Goal: Task Accomplishment & Management: Complete application form

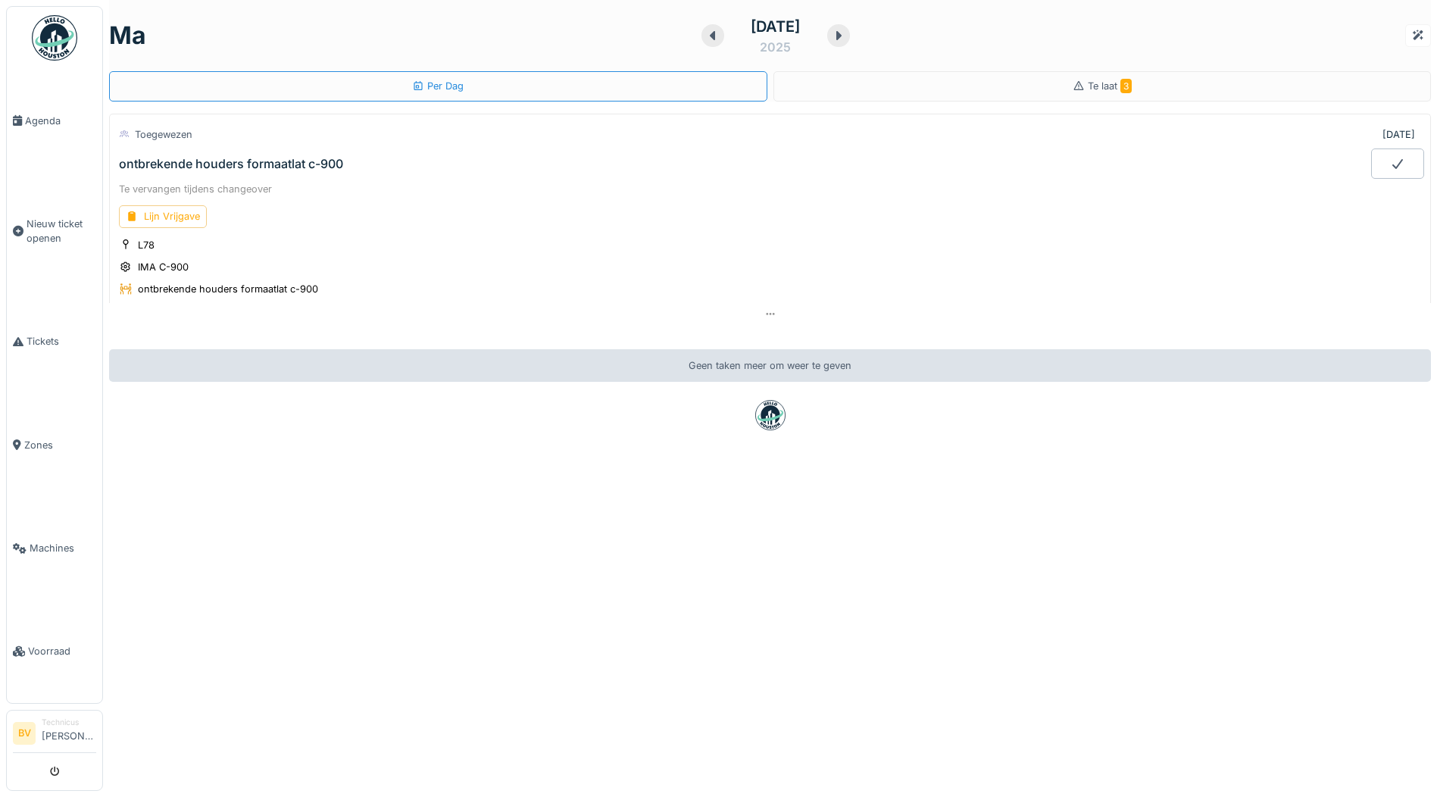
click at [69, 39] on img at bounding box center [54, 37] width 45 height 45
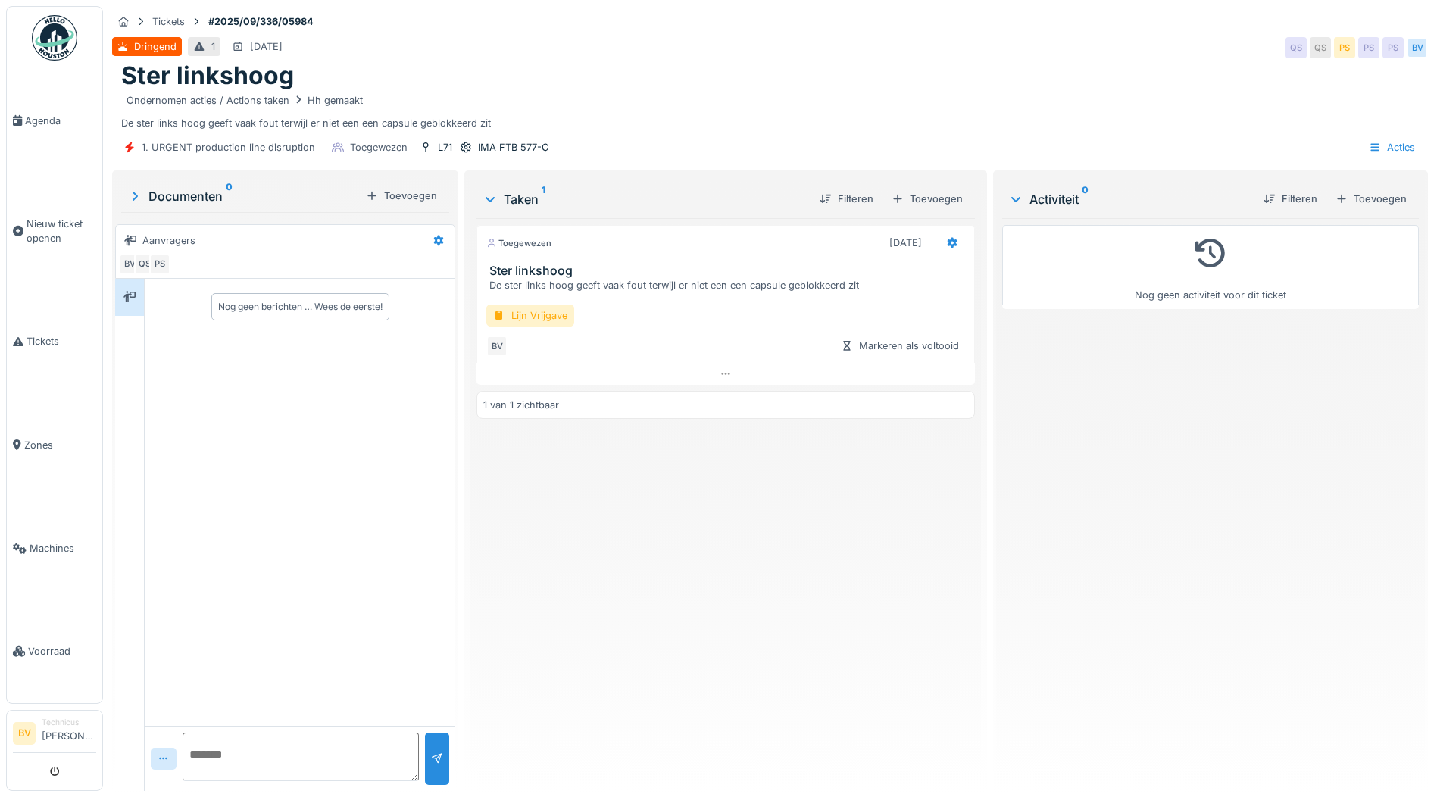
click at [55, 25] on img at bounding box center [54, 37] width 45 height 45
click at [61, 47] on img at bounding box center [54, 37] width 45 height 45
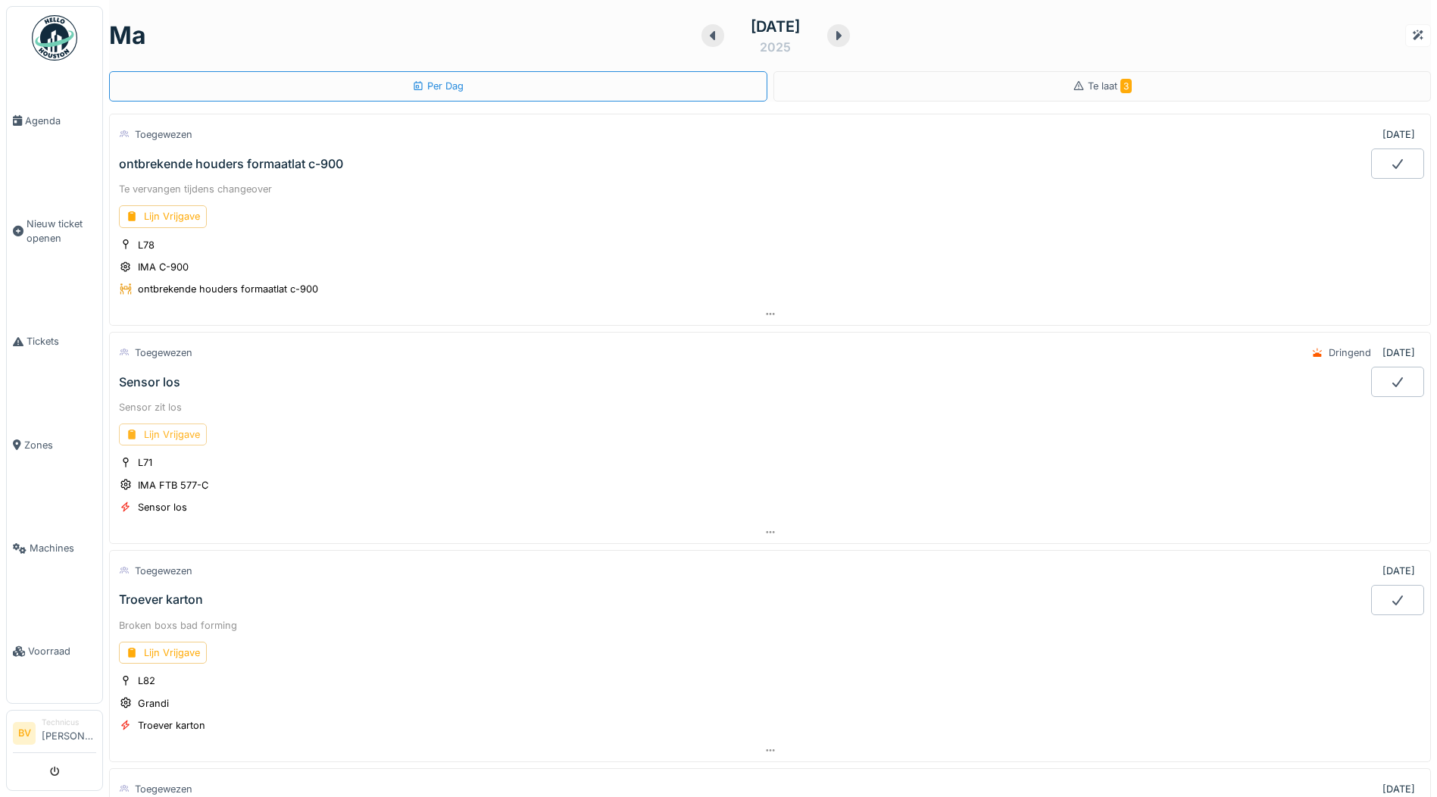
click at [184, 439] on div "Lijn Vrijgave" at bounding box center [163, 434] width 88 height 22
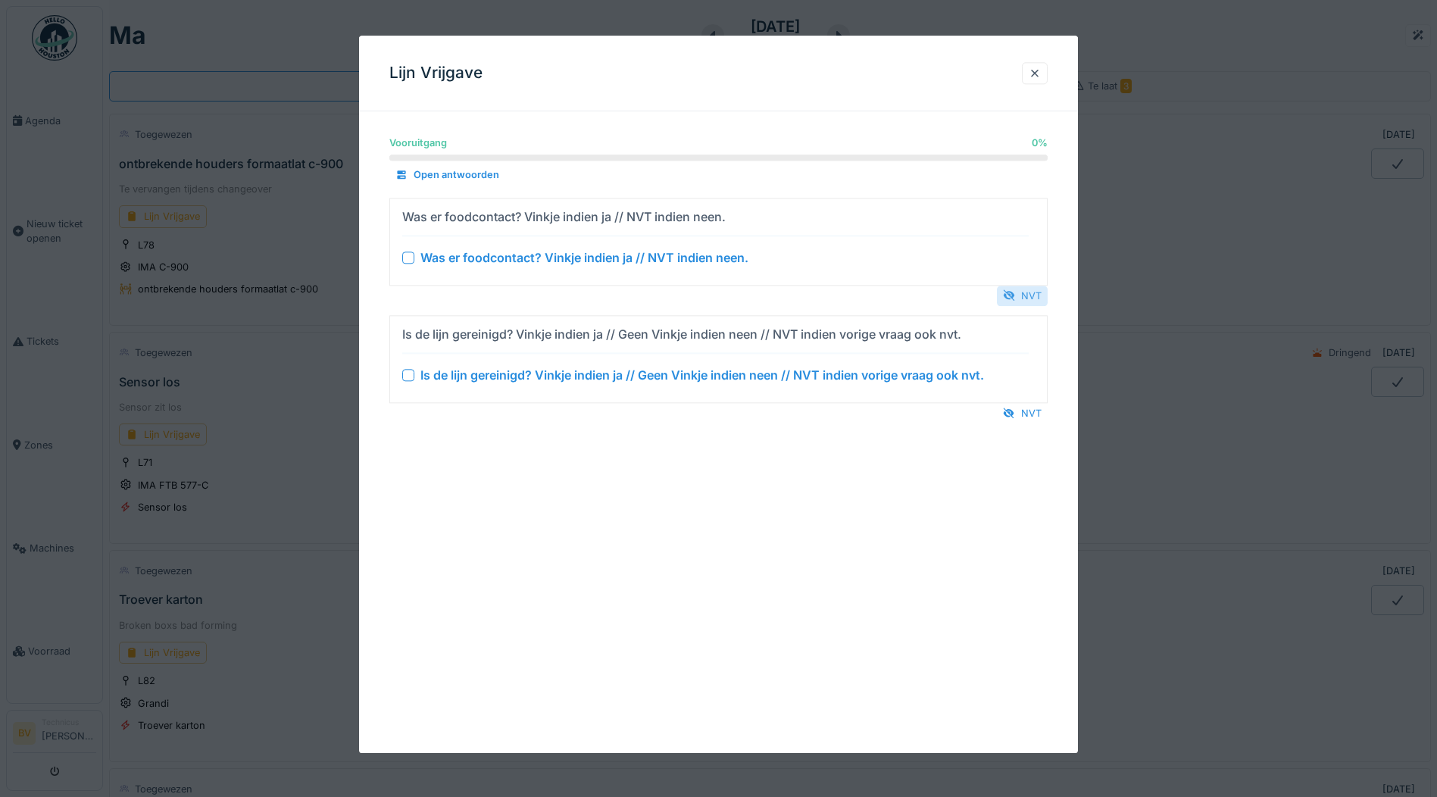
click at [1028, 299] on div "NVT" at bounding box center [1022, 296] width 51 height 20
click at [1038, 414] on div "NVT" at bounding box center [1022, 413] width 51 height 20
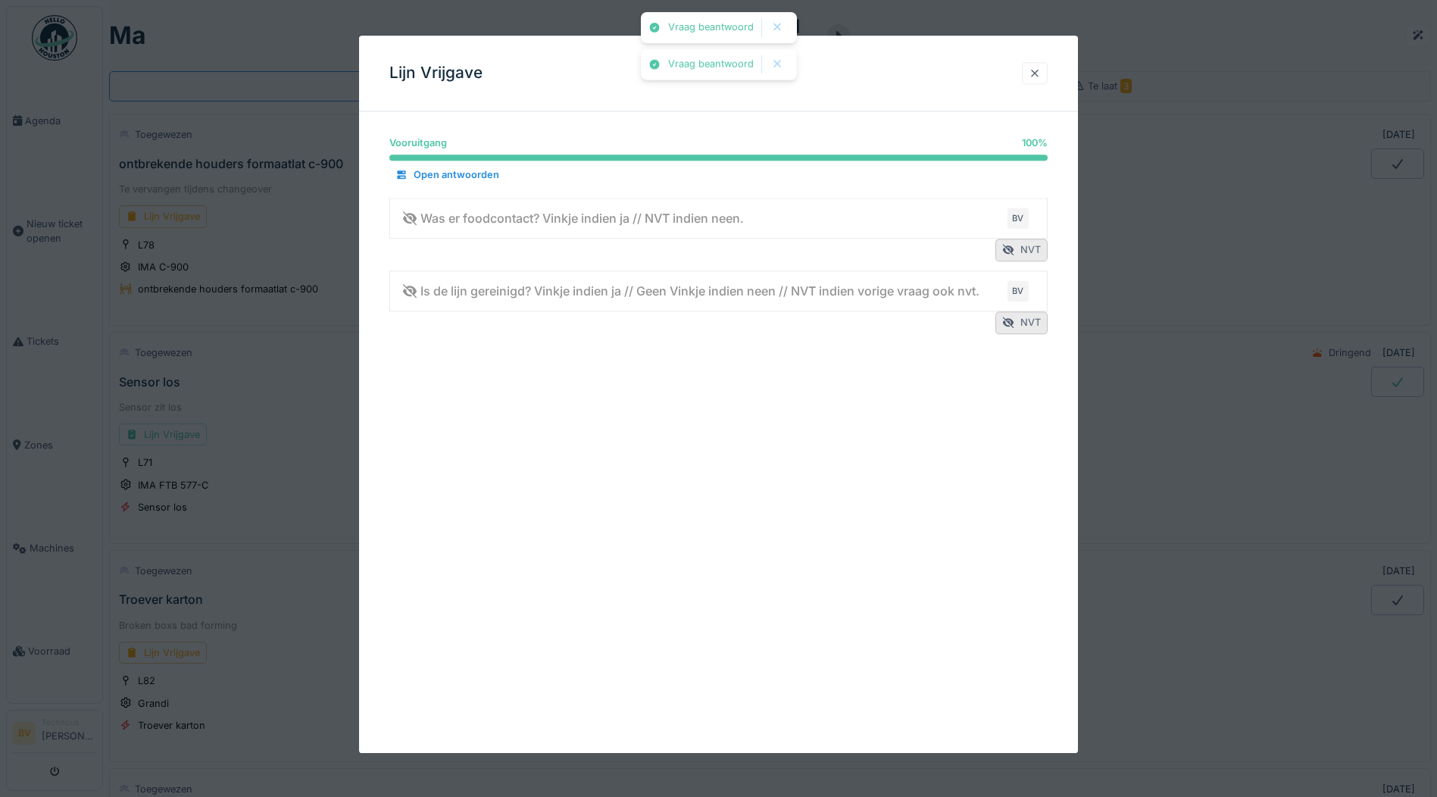
click at [1041, 80] on div at bounding box center [1035, 73] width 12 height 14
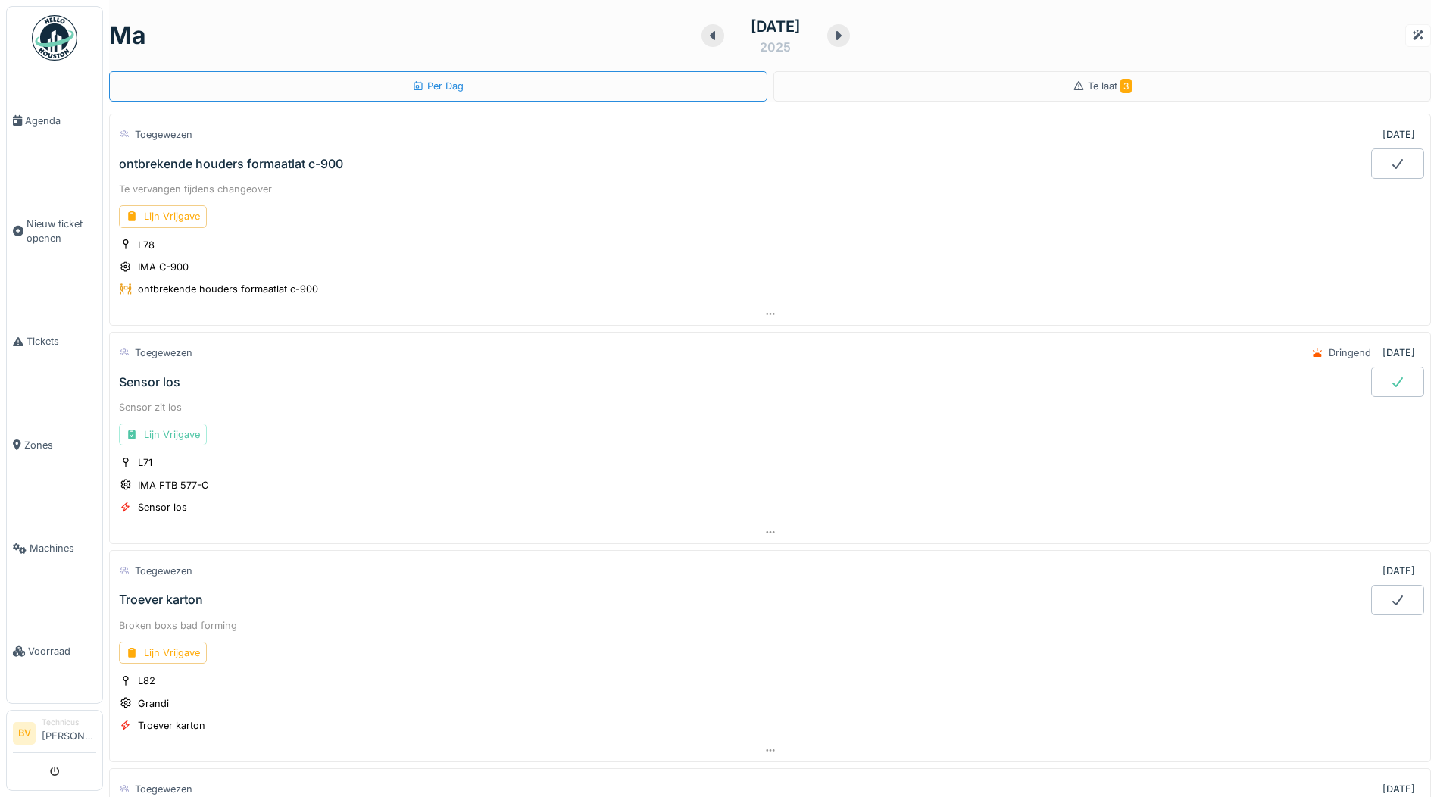
click at [1392, 380] on icon at bounding box center [1397, 382] width 11 height 10
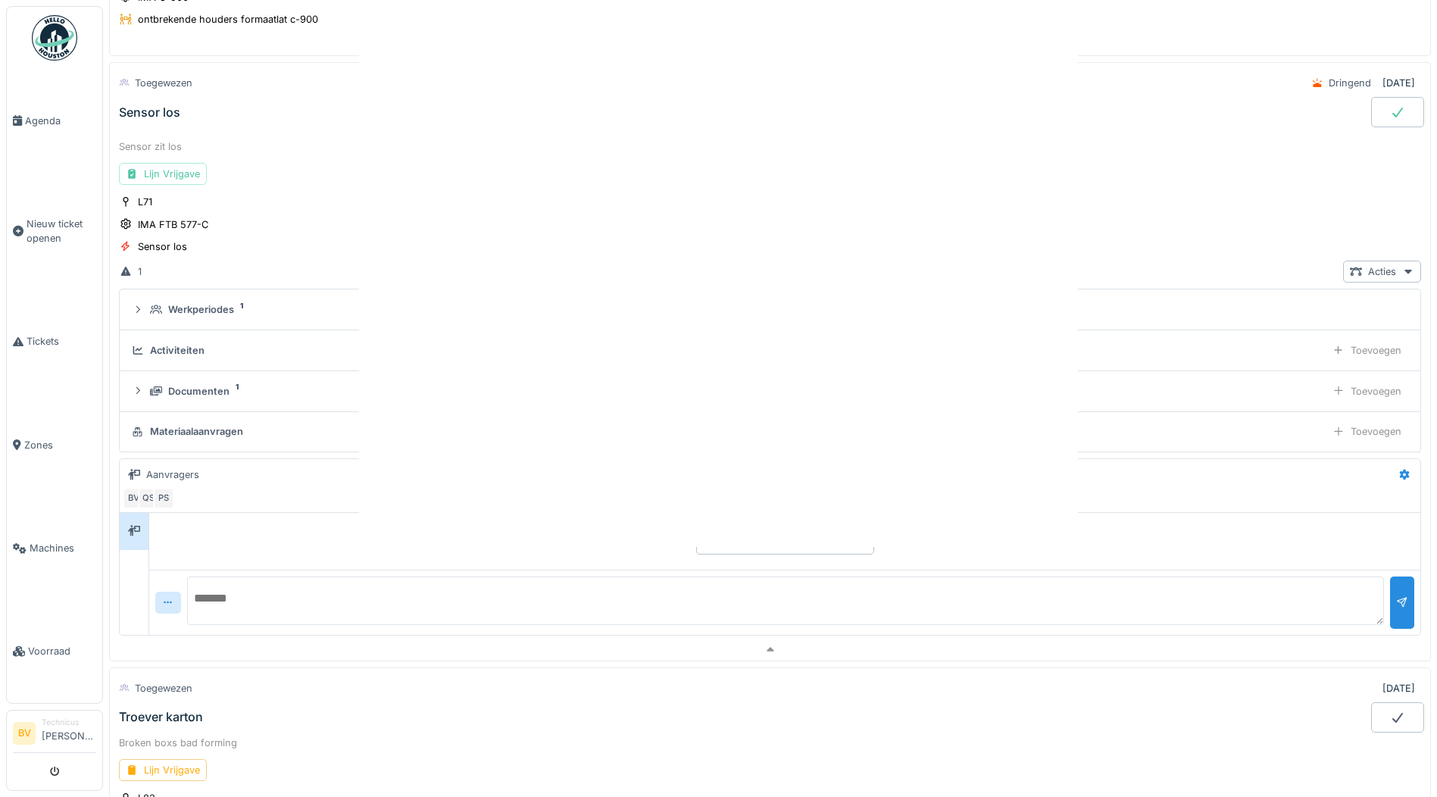
scroll to position [271, 0]
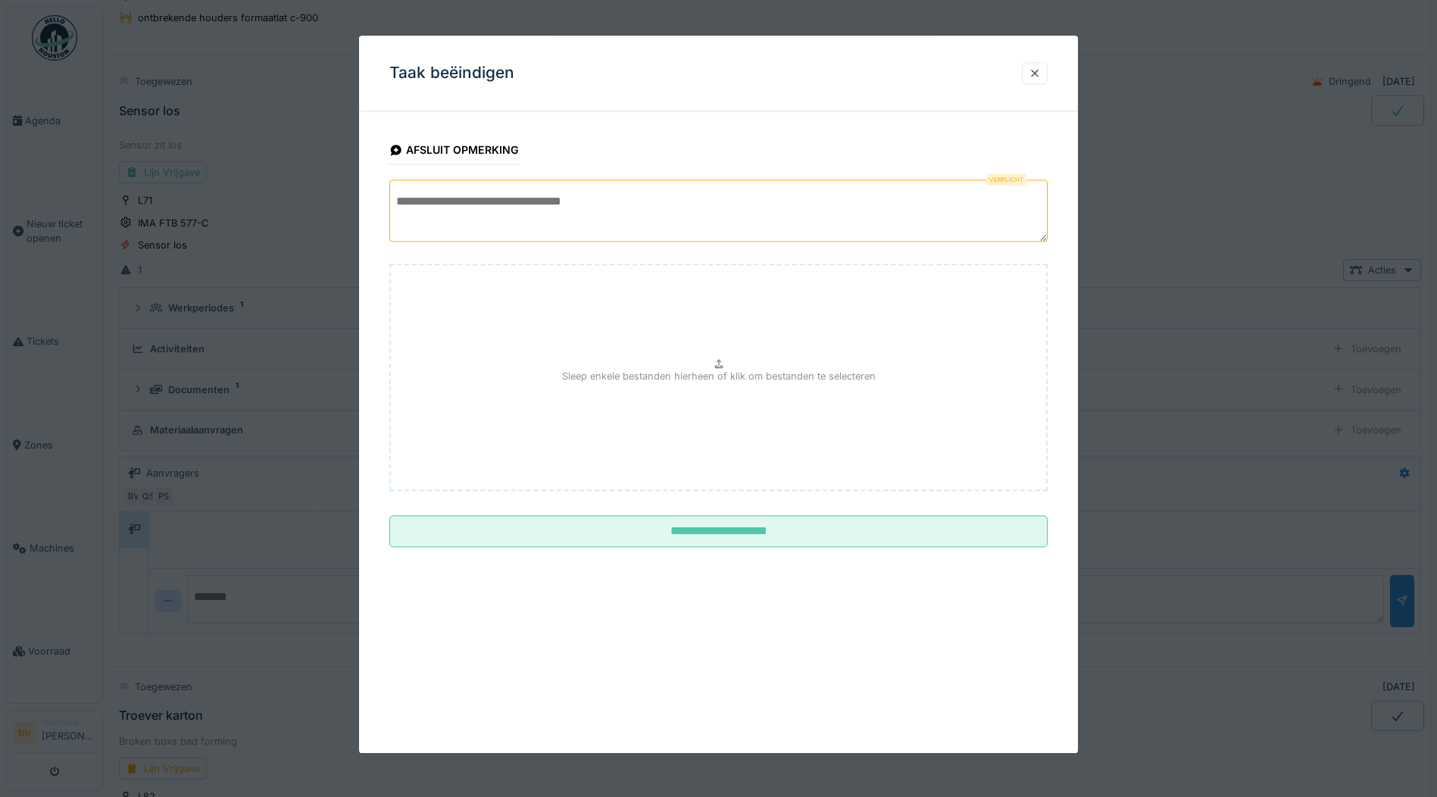
click at [632, 220] on textarea at bounding box center [718, 211] width 658 height 62
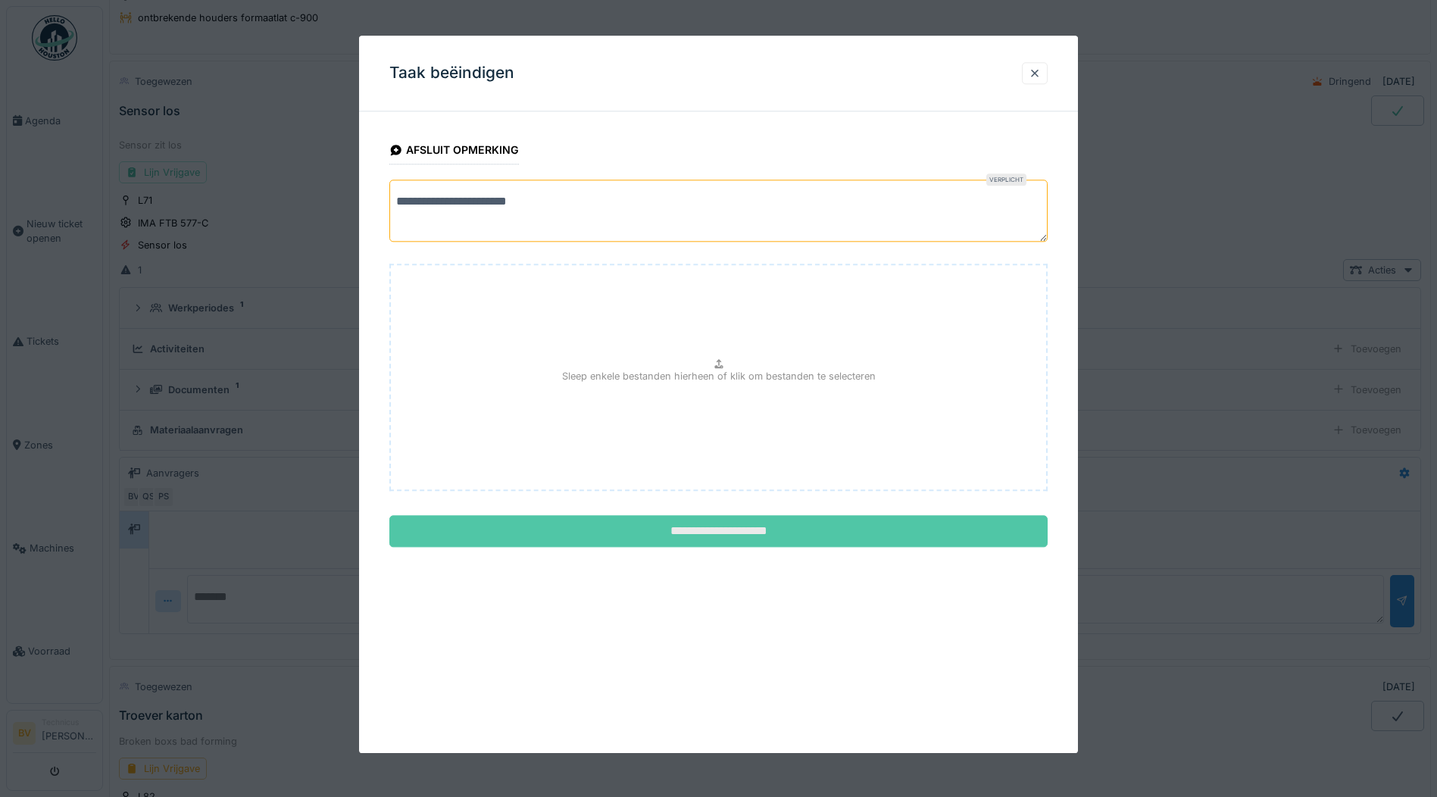
type textarea "**********"
click at [752, 531] on input "**********" at bounding box center [718, 532] width 658 height 32
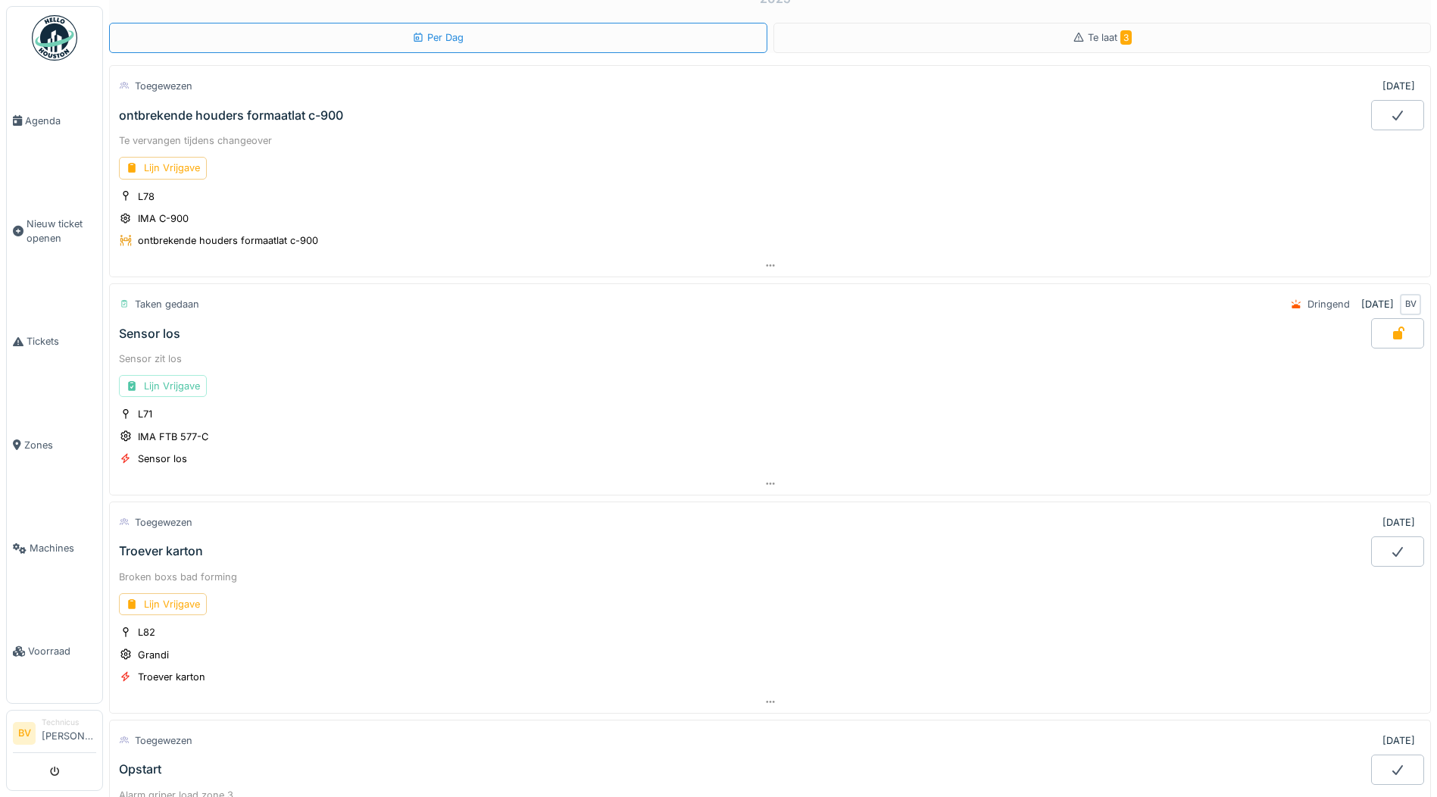
scroll to position [44, 0]
click at [166, 606] on div "Lijn Vrijgave" at bounding box center [163, 609] width 88 height 22
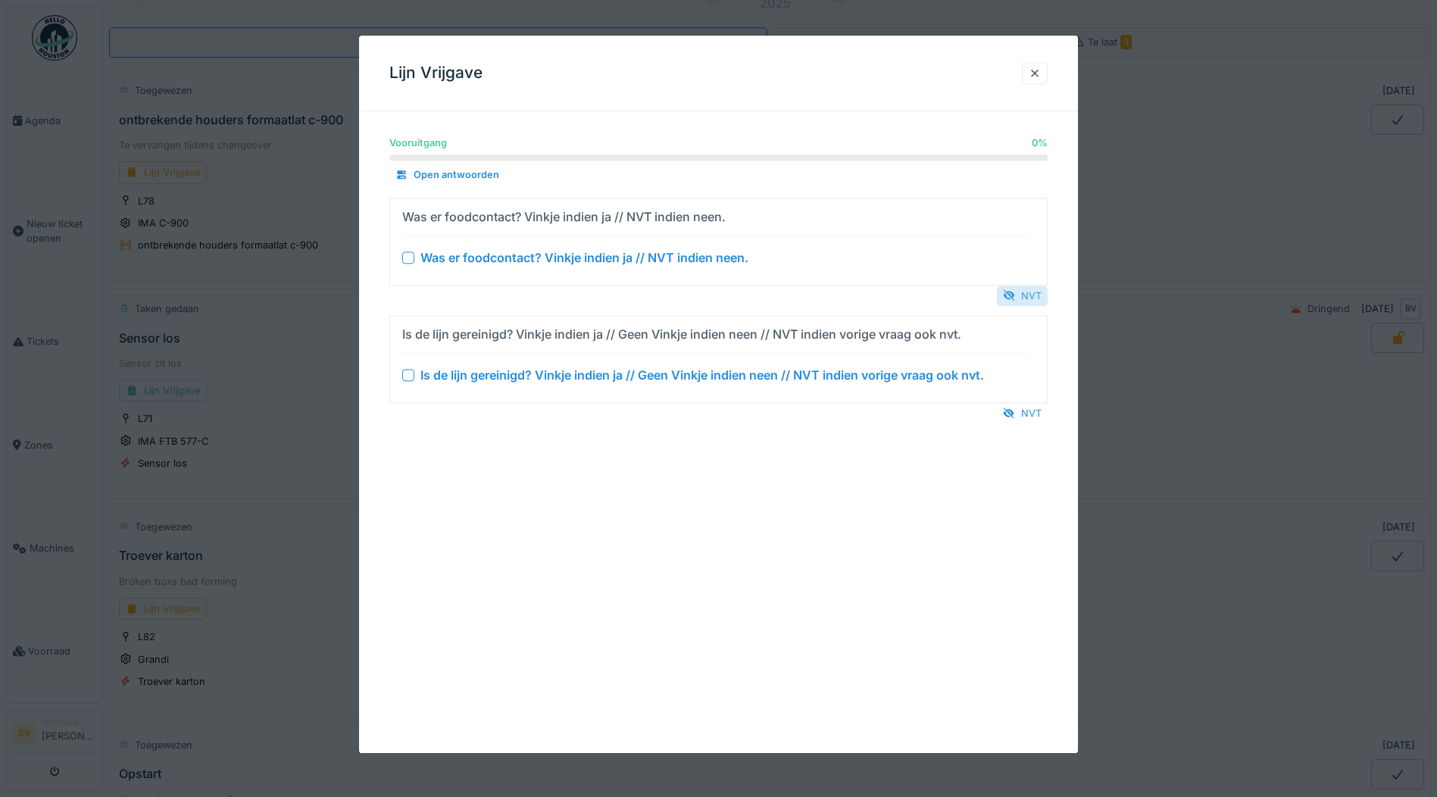
click at [1047, 289] on div "NVT" at bounding box center [1022, 296] width 51 height 20
click at [1026, 415] on div "NVT" at bounding box center [1022, 413] width 51 height 20
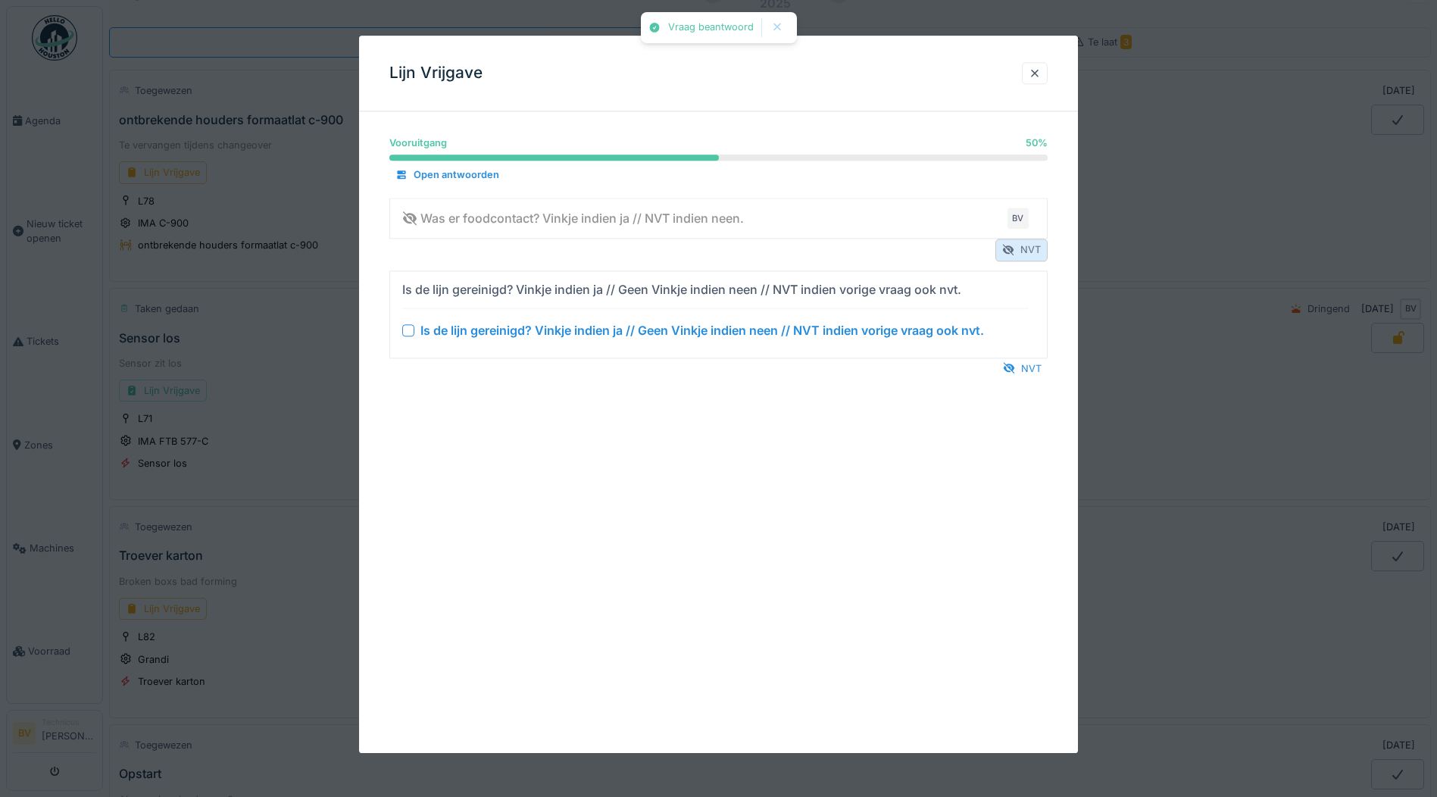
click at [1029, 295] on div "Is de lijn gereinigd? Vinkje indien ja // Geen Vinkje indien neen // NVT indien…" at bounding box center [715, 289] width 627 height 24
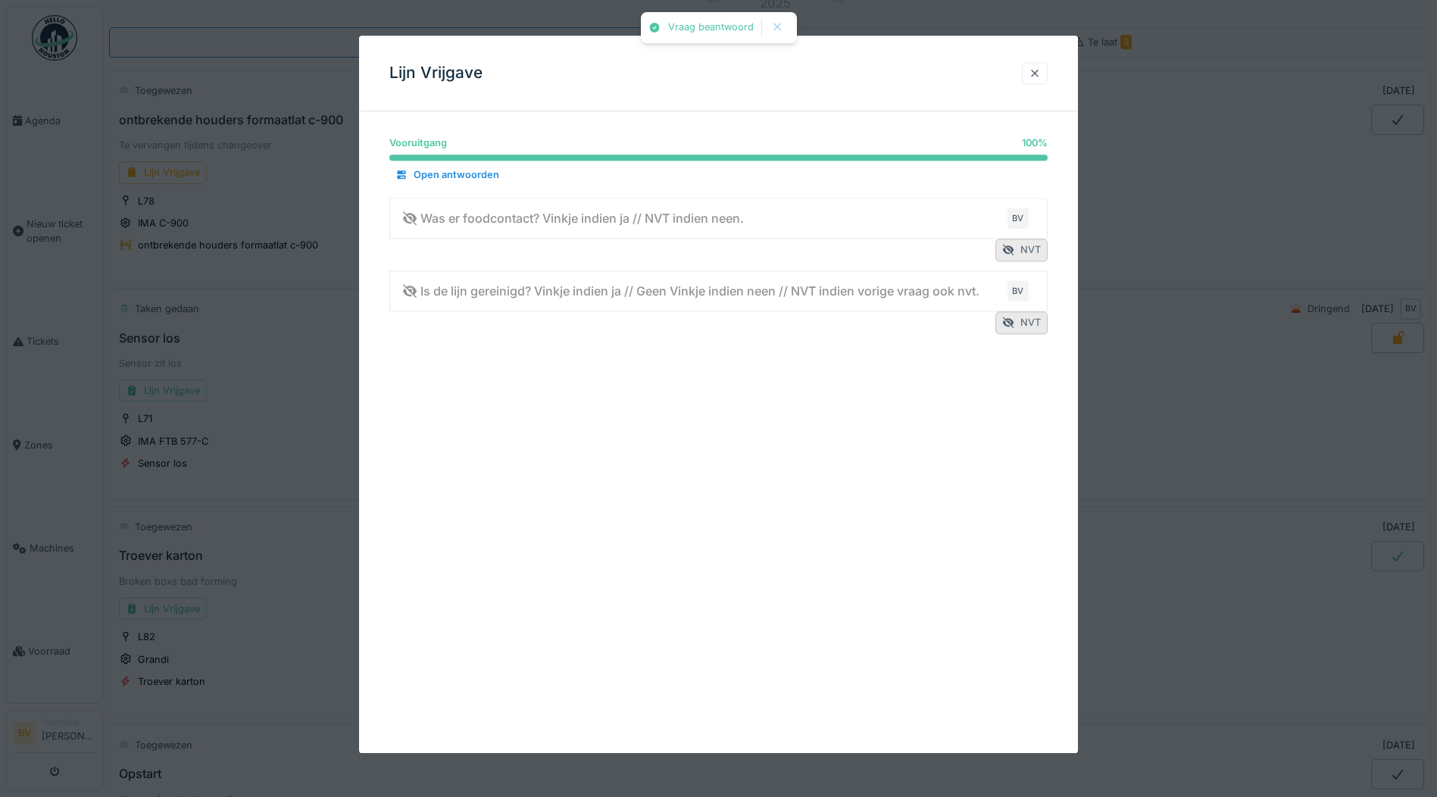
click at [1036, 67] on div at bounding box center [1035, 73] width 12 height 14
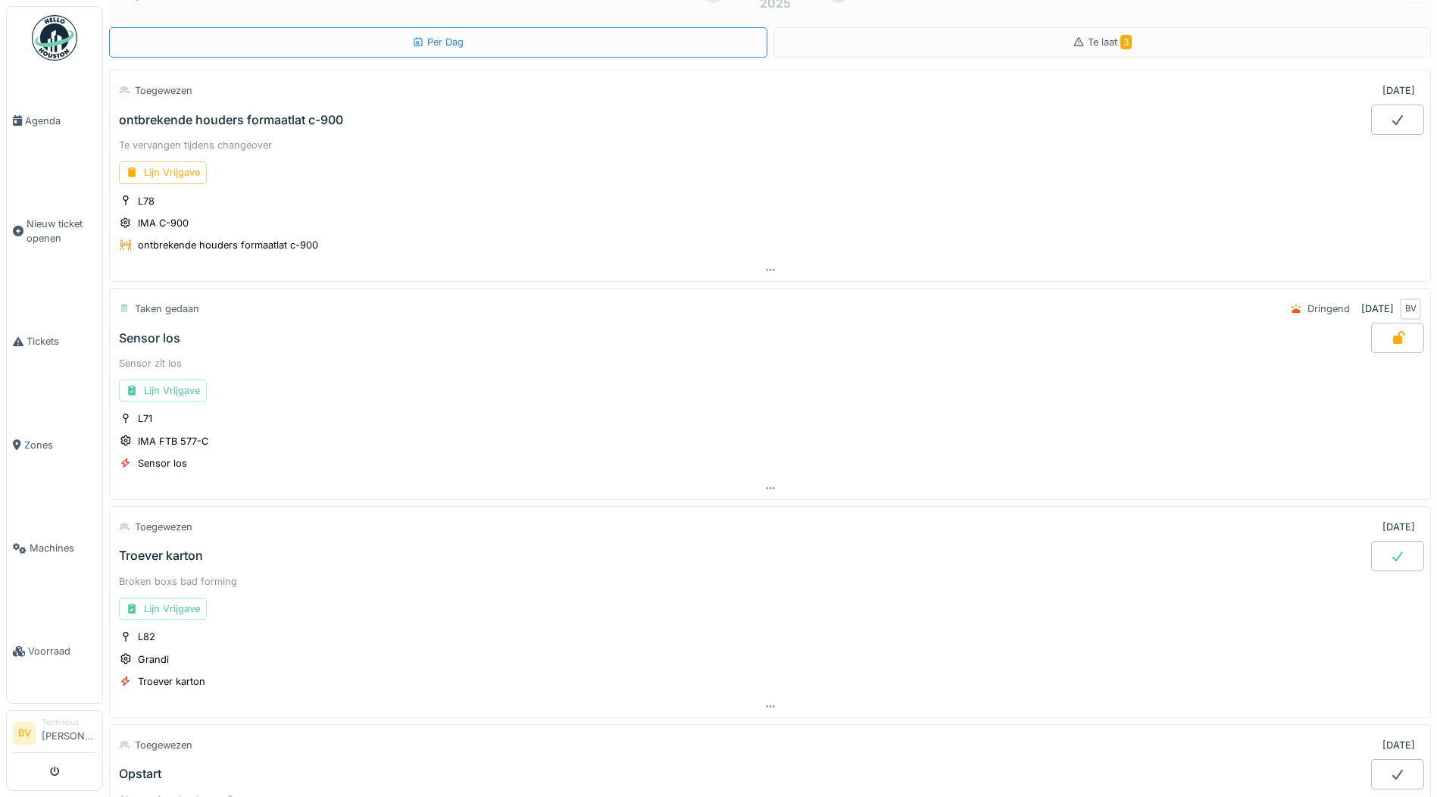
click at [1390, 551] on icon at bounding box center [1397, 556] width 15 height 12
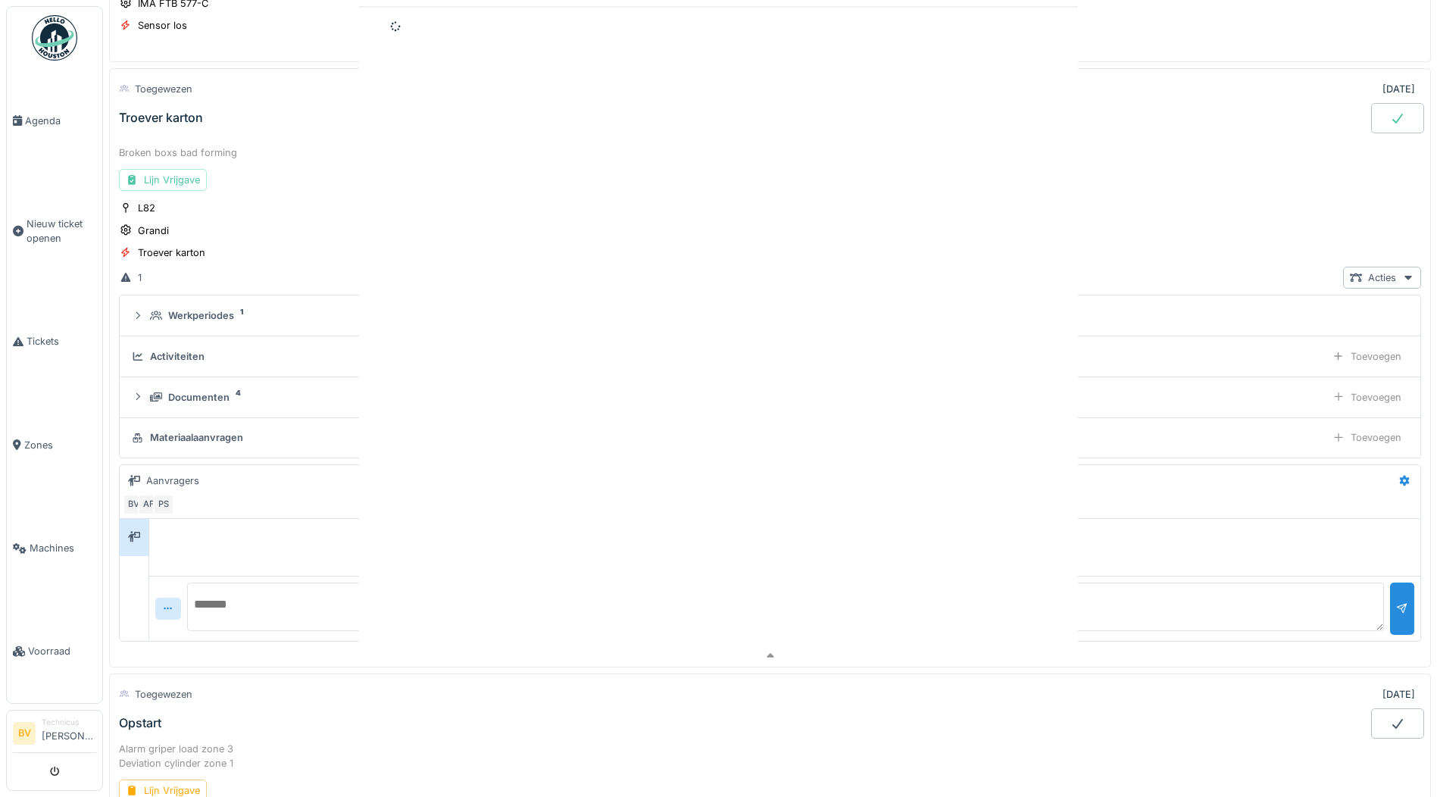
scroll to position [489, 0]
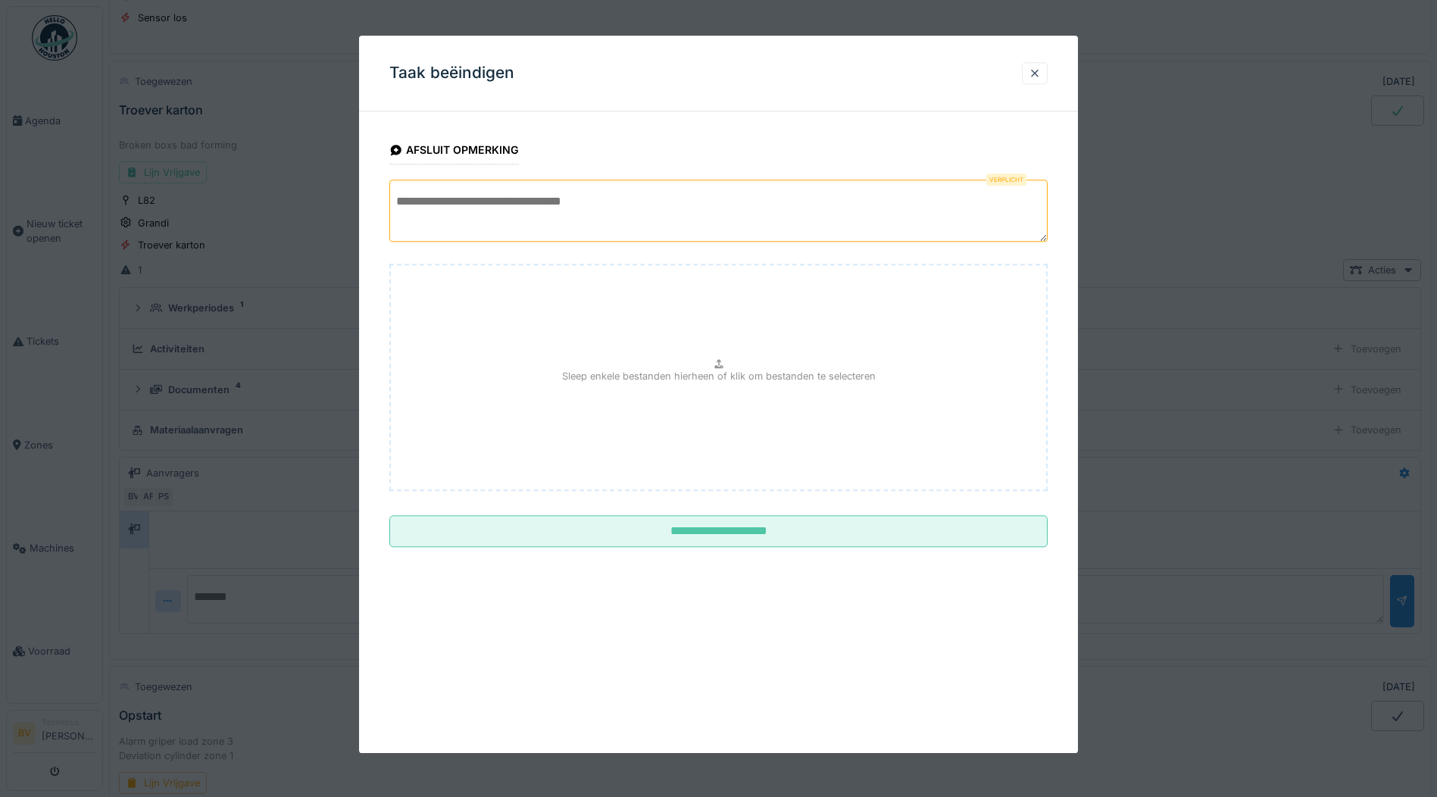
click at [767, 213] on textarea at bounding box center [718, 211] width 658 height 62
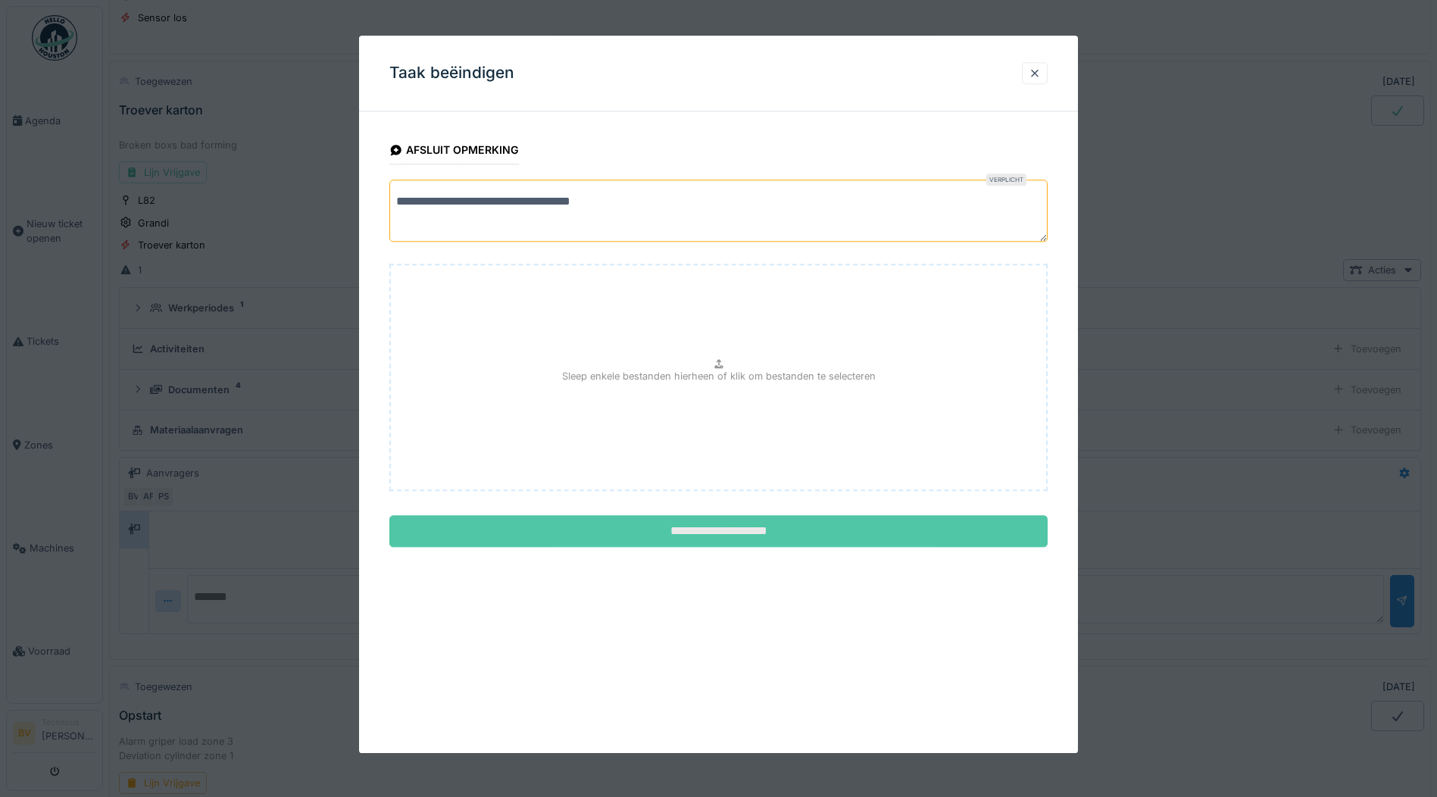
type textarea "**********"
click at [658, 520] on input "**********" at bounding box center [718, 532] width 658 height 32
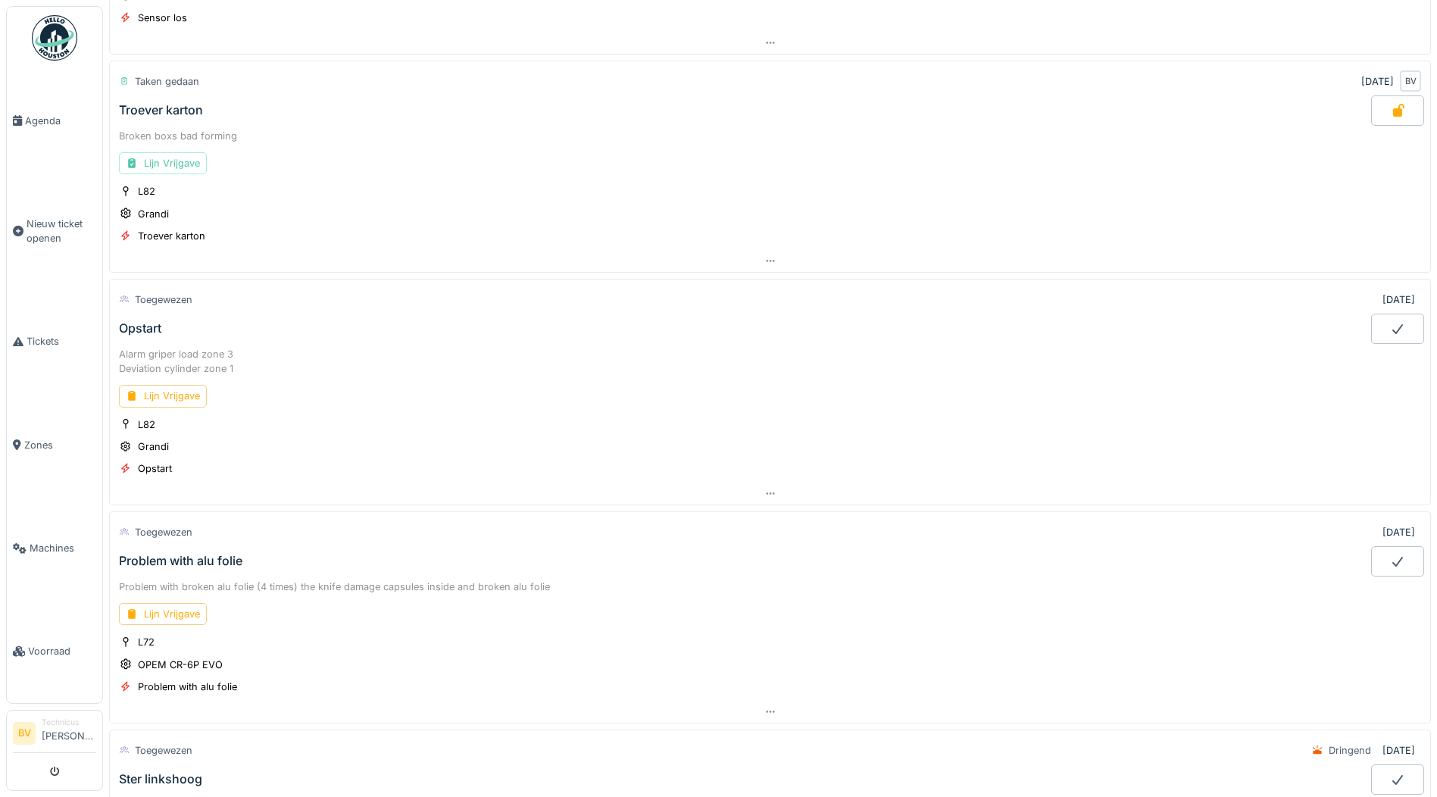
click at [148, 331] on div "Opstart" at bounding box center [140, 328] width 42 height 14
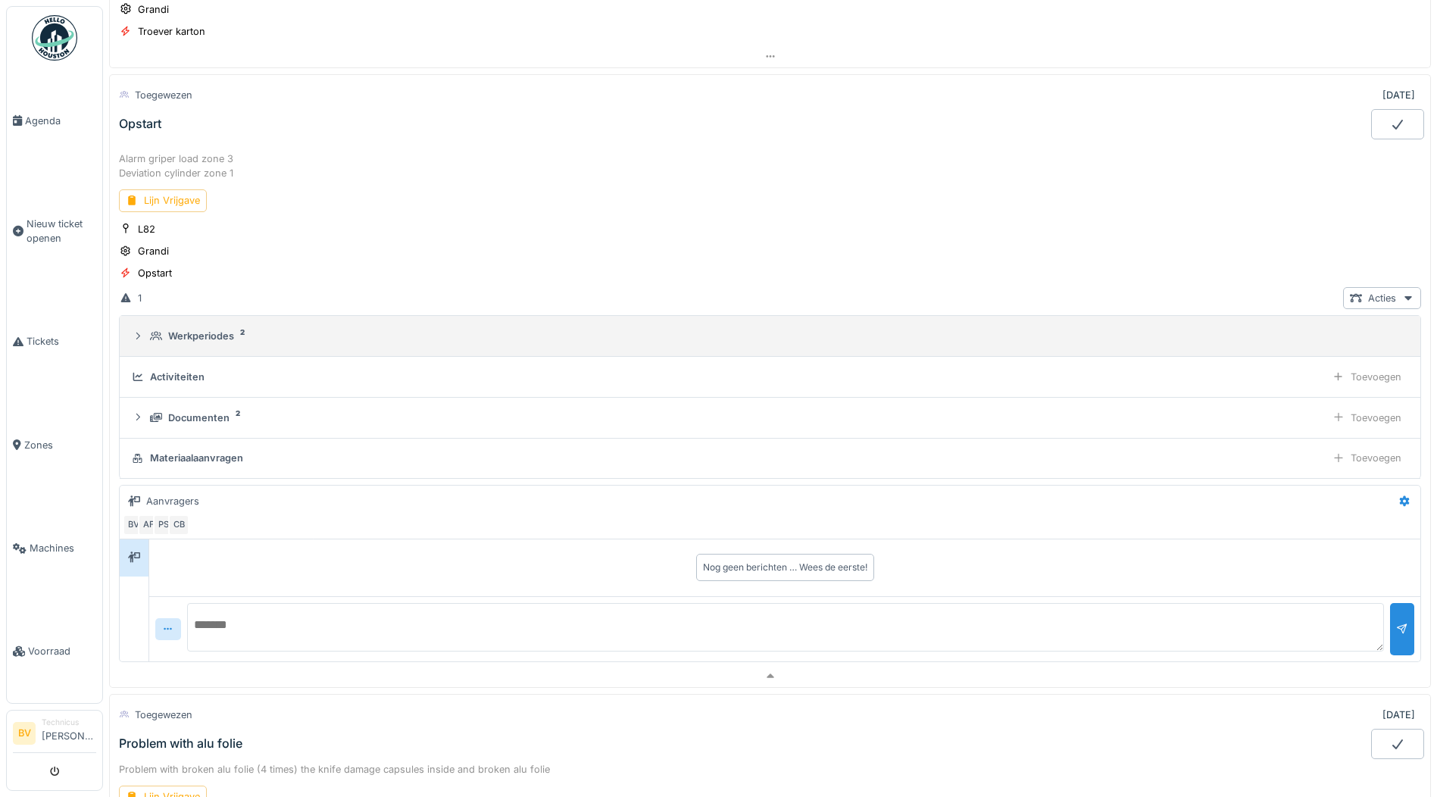
scroll to position [708, 0]
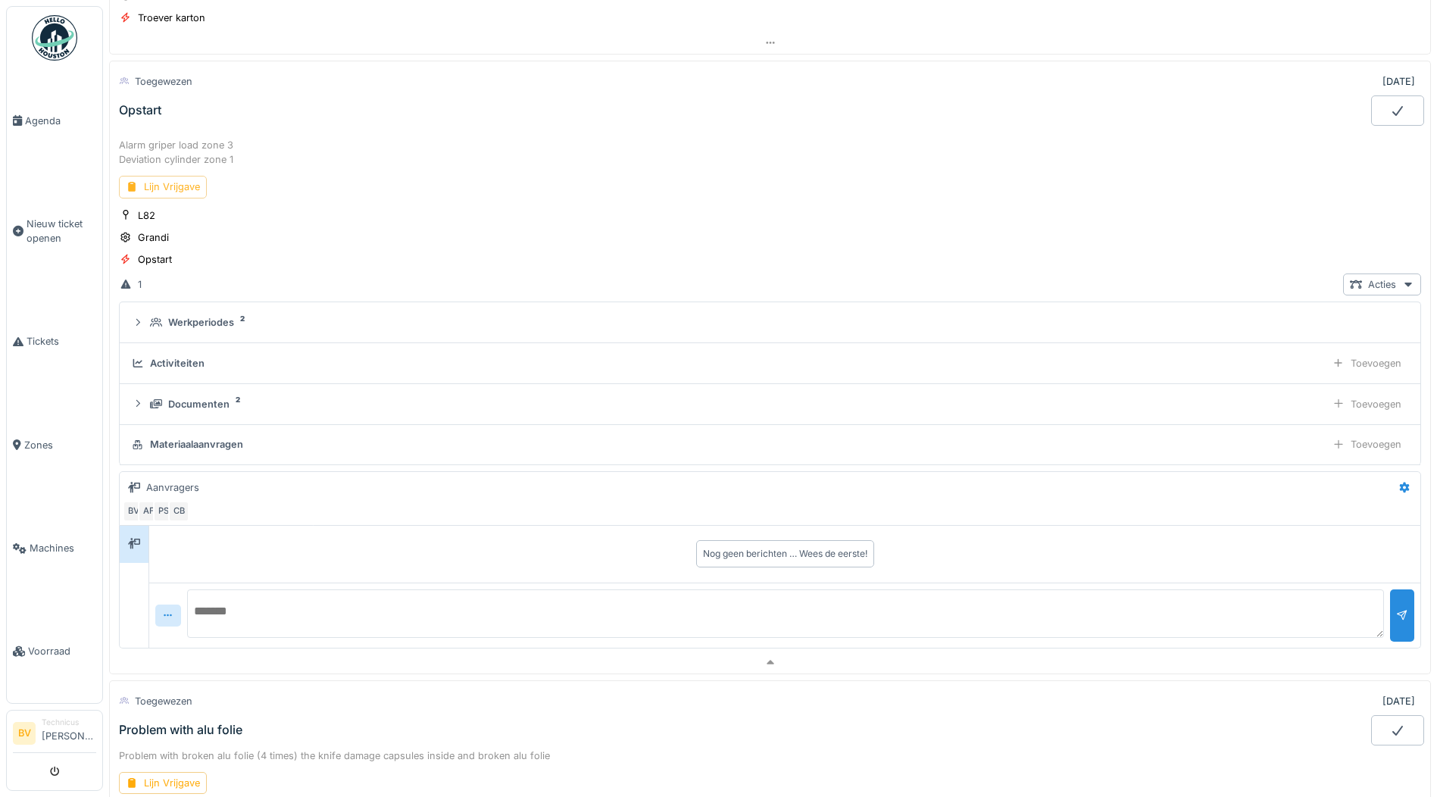
click at [198, 184] on div "Lijn Vrijgave" at bounding box center [163, 187] width 88 height 22
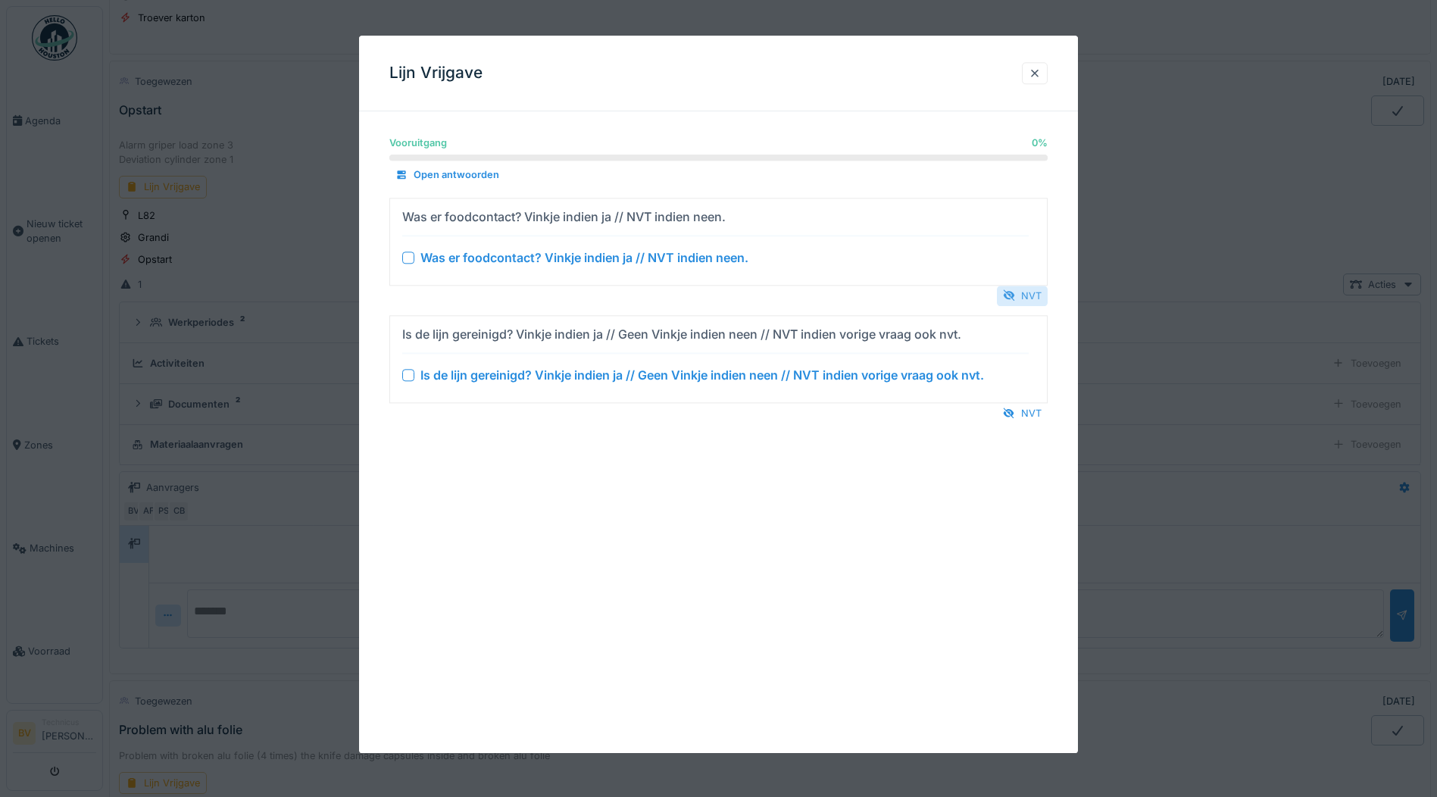
click at [1034, 299] on div "NVT" at bounding box center [1022, 296] width 51 height 20
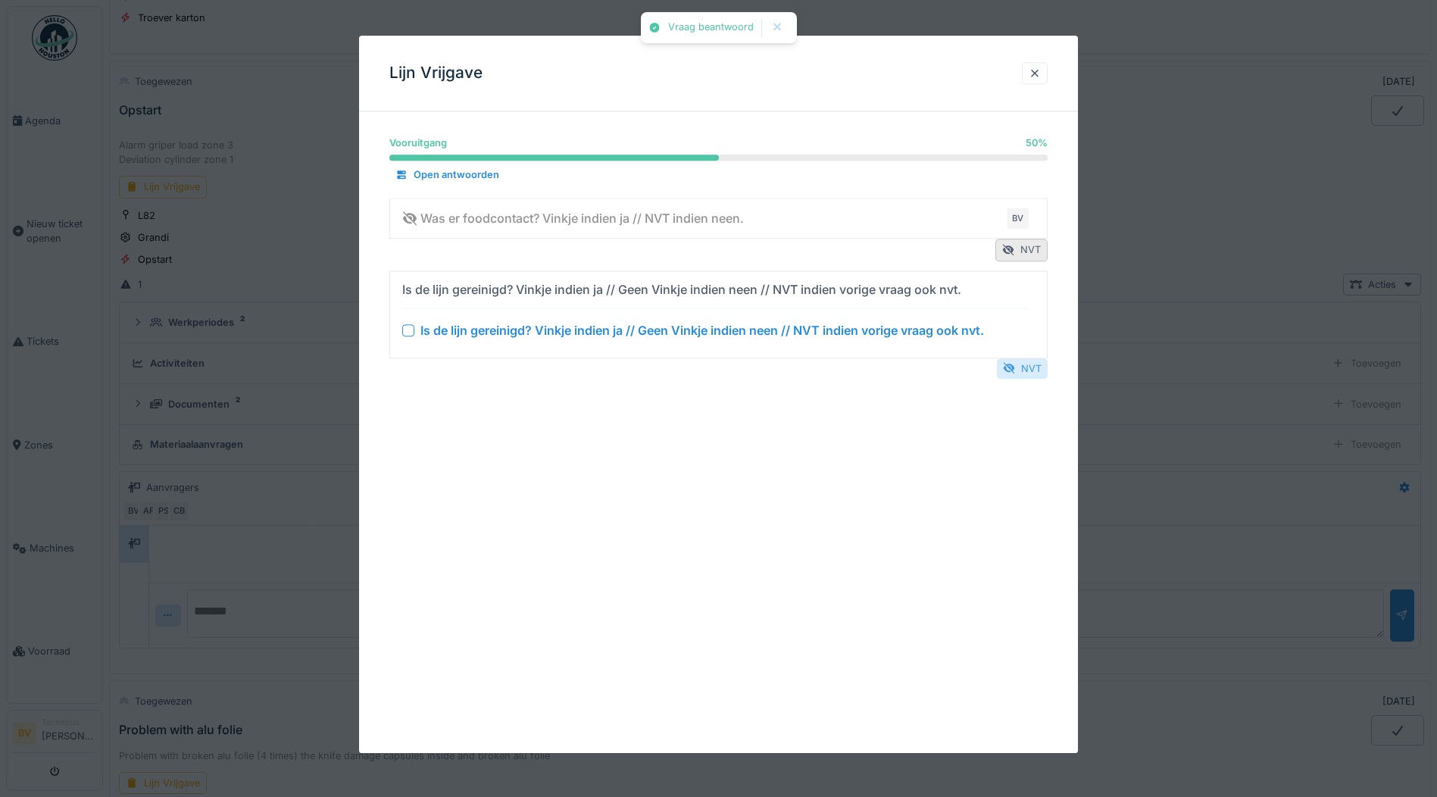
click at [1030, 370] on div "NVT" at bounding box center [1022, 368] width 51 height 20
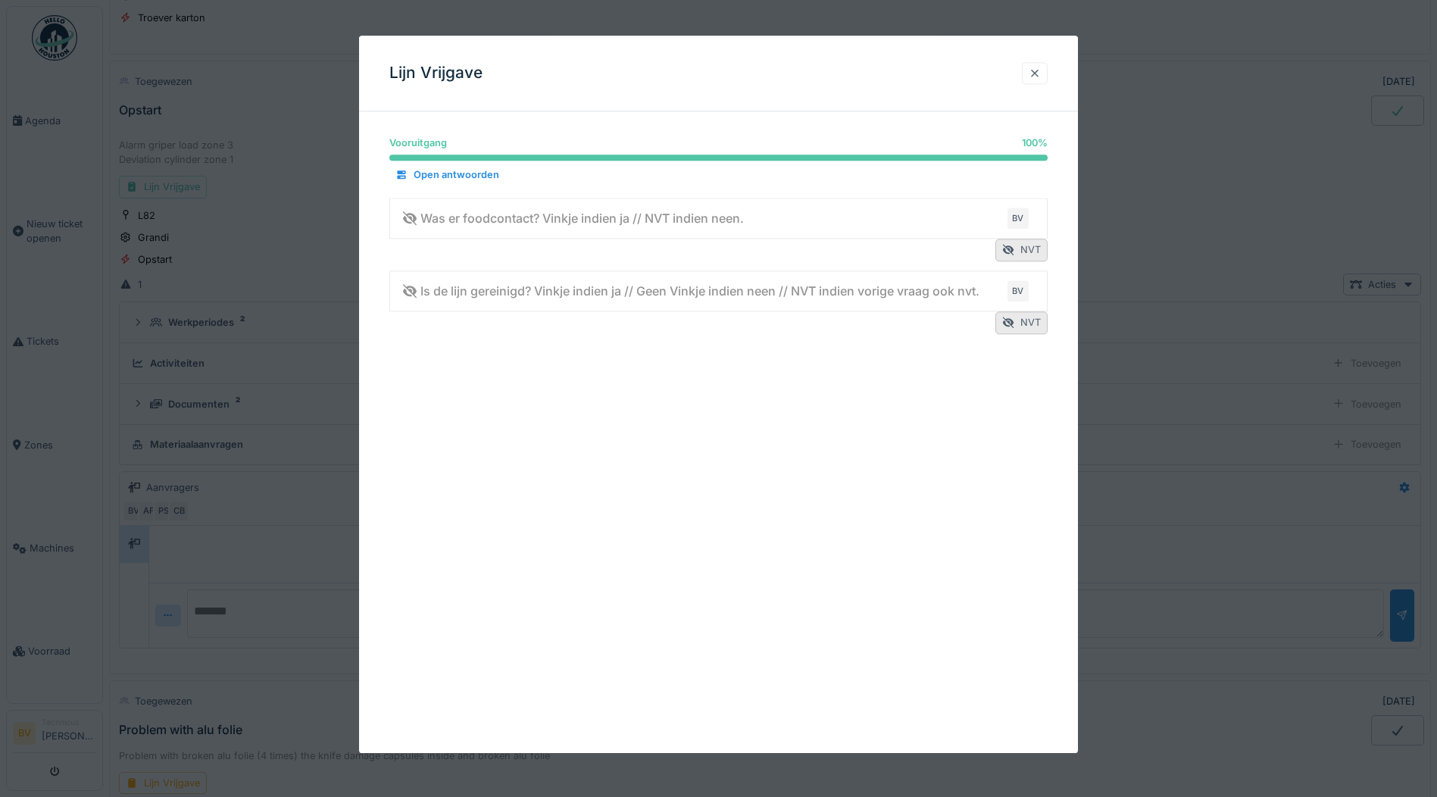
click at [1041, 73] on div at bounding box center [1035, 73] width 12 height 14
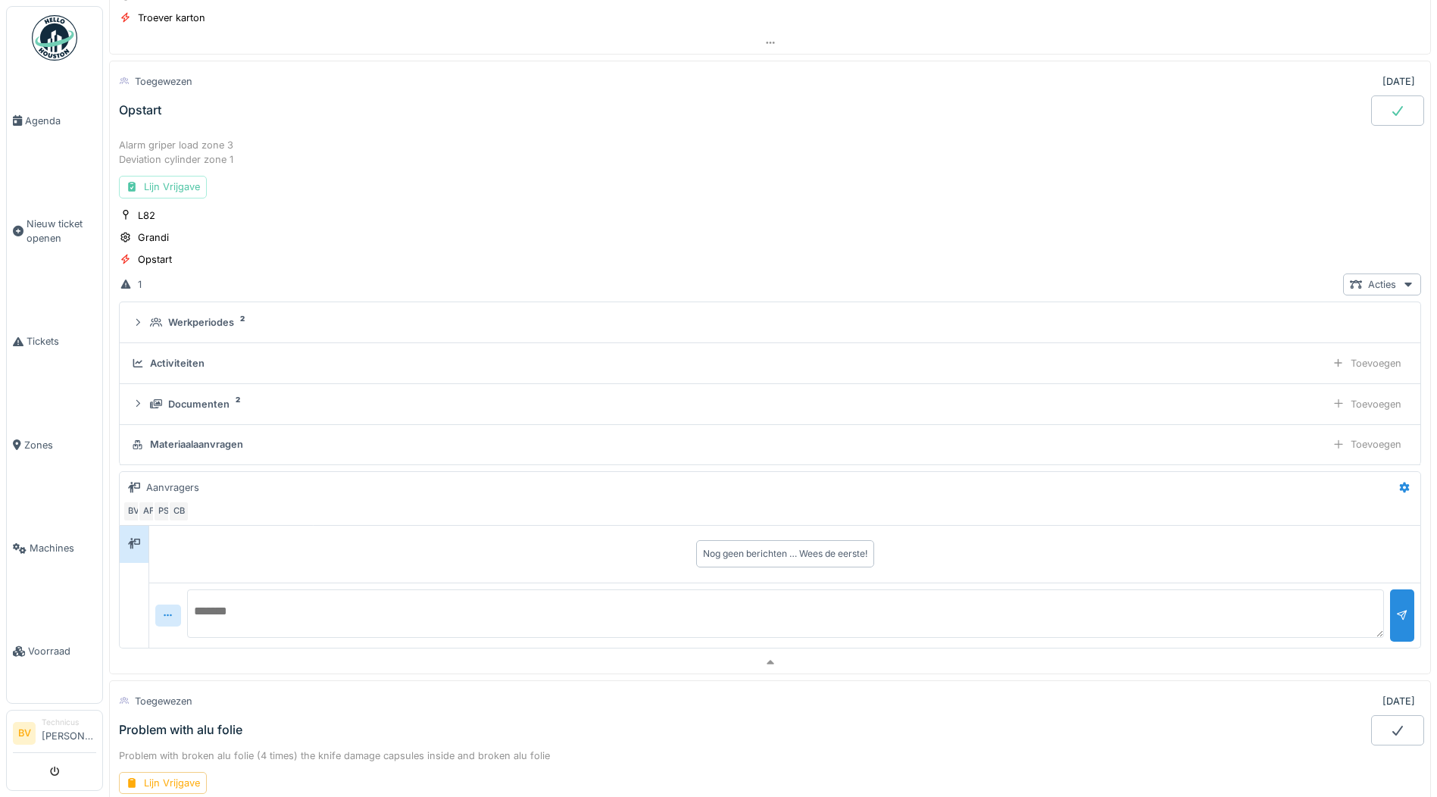
click at [1371, 116] on div at bounding box center [1397, 110] width 53 height 30
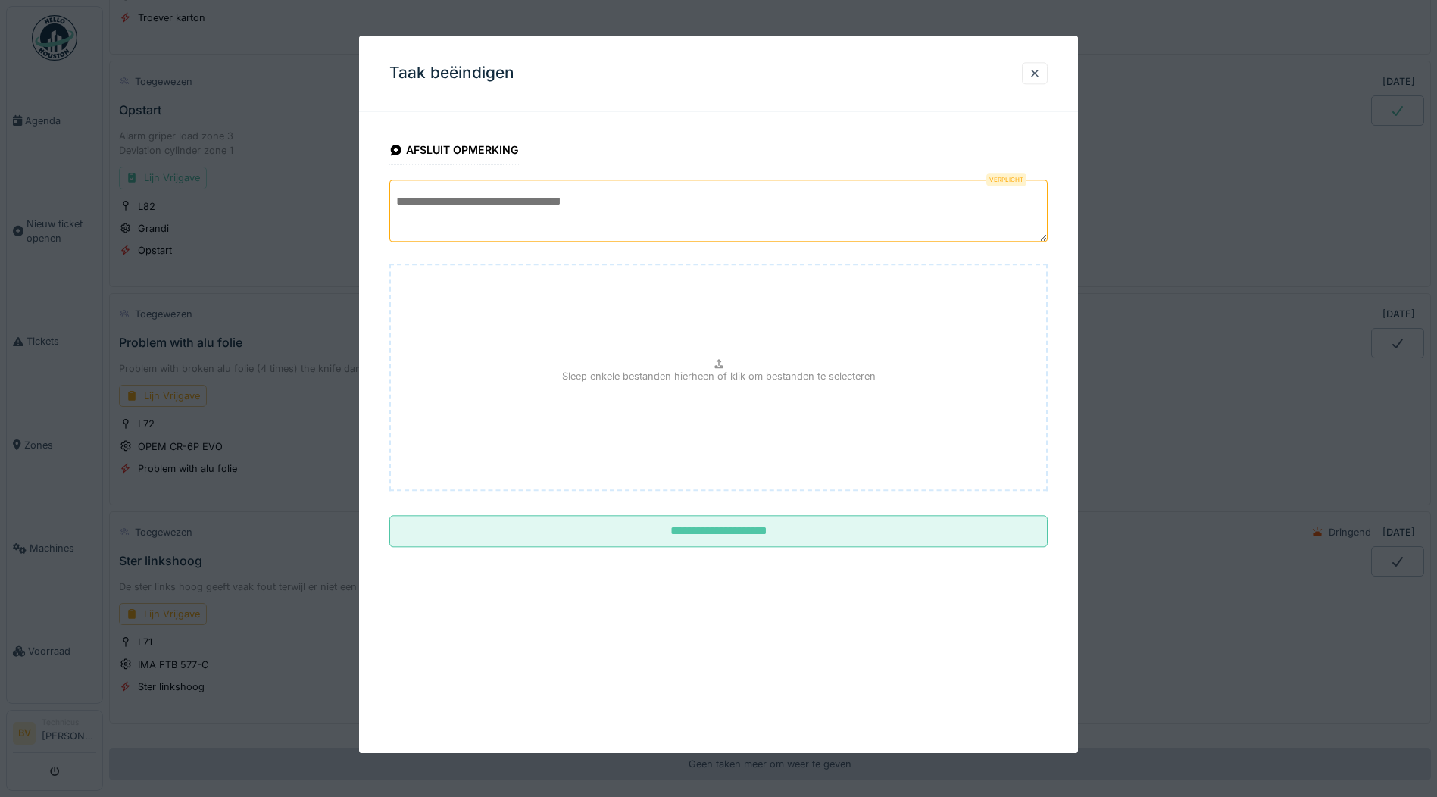
click at [578, 198] on textarea at bounding box center [718, 211] width 658 height 62
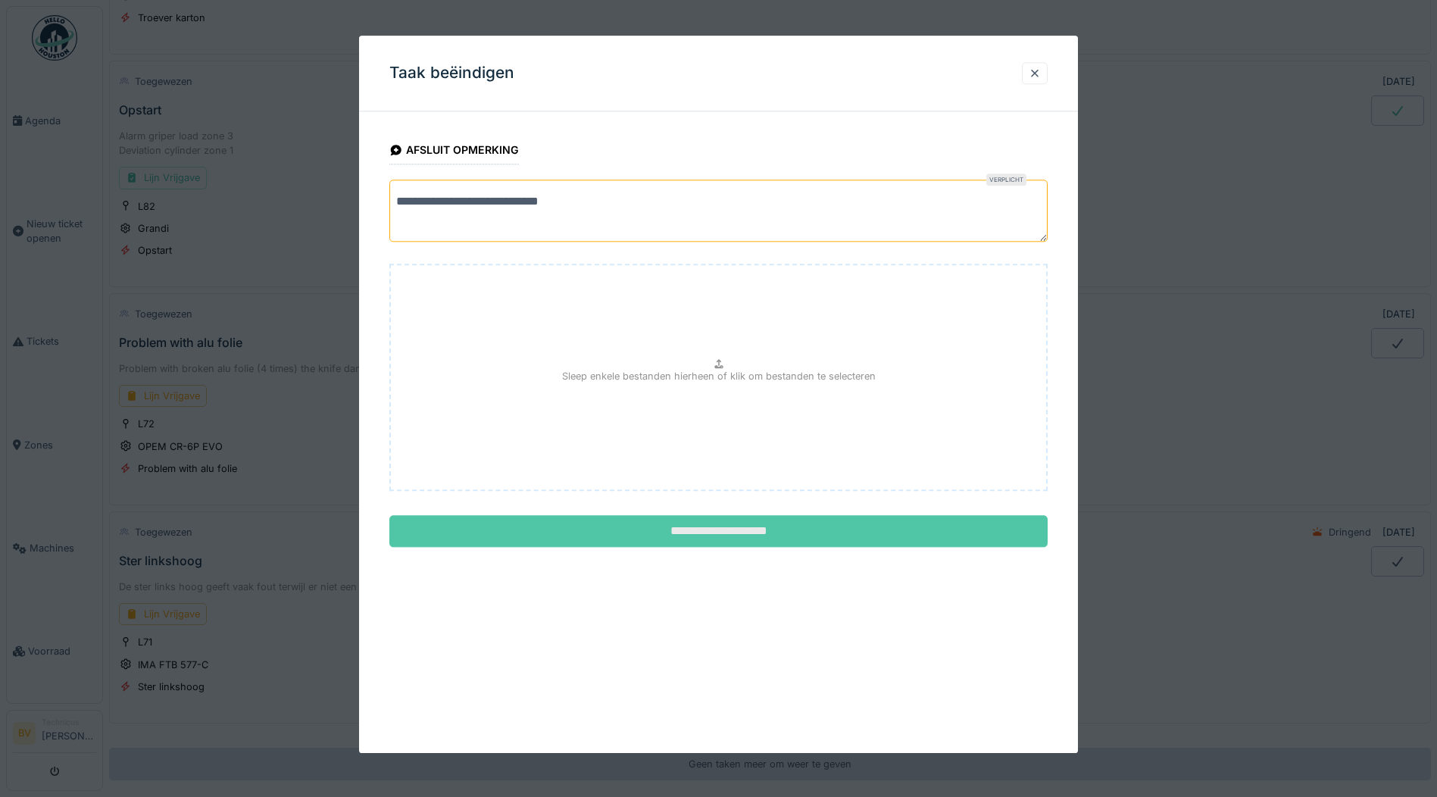
type textarea "**********"
click at [686, 537] on input "**********" at bounding box center [718, 532] width 658 height 32
